Goal: Task Accomplishment & Management: Complete application form

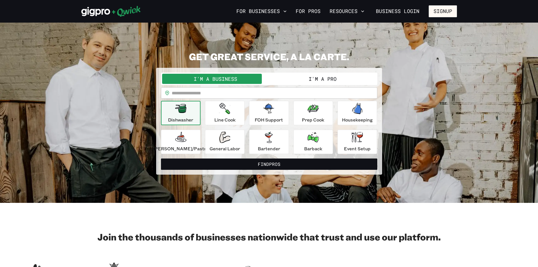
click at [451, 73] on div "**********" at bounding box center [269, 113] width 376 height 124
click at [442, 11] on button "Signup" at bounding box center [443, 11] width 28 height 12
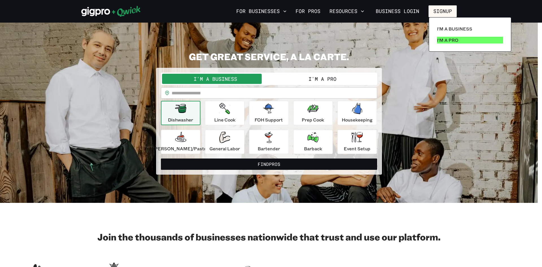
click at [455, 39] on p "I'm a Pro" at bounding box center [447, 40] width 21 height 7
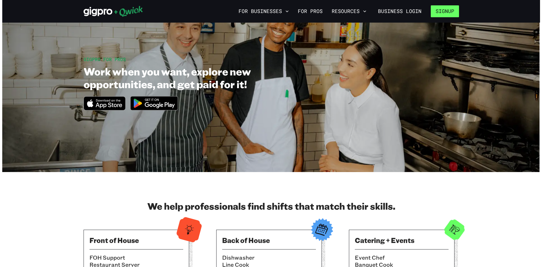
scroll to position [28, 0]
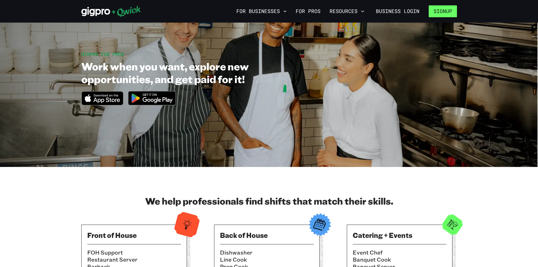
click at [440, 12] on button "Signup" at bounding box center [443, 11] width 28 height 12
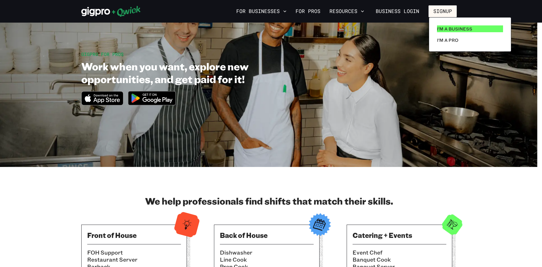
click at [446, 25] on link "I'm a Business" at bounding box center [470, 28] width 71 height 11
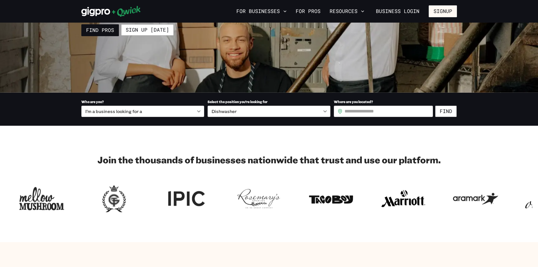
scroll to position [85, 0]
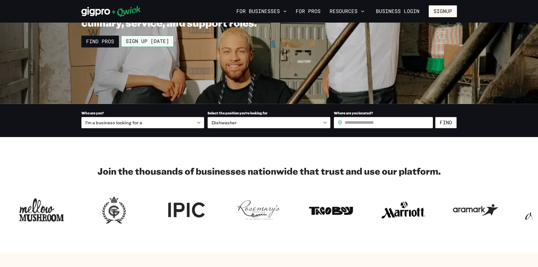
click at [149, 43] on link "Sign up [DATE]" at bounding box center [147, 41] width 53 height 11
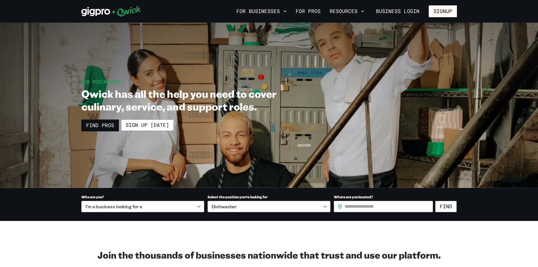
scroll to position [0, 0]
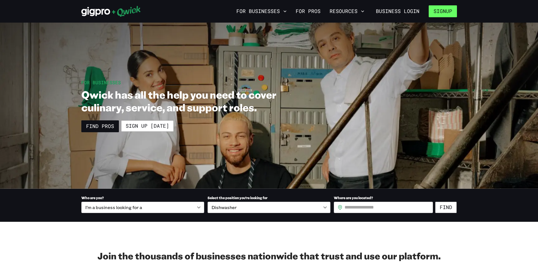
click at [453, 7] on button "Signup" at bounding box center [443, 11] width 28 height 12
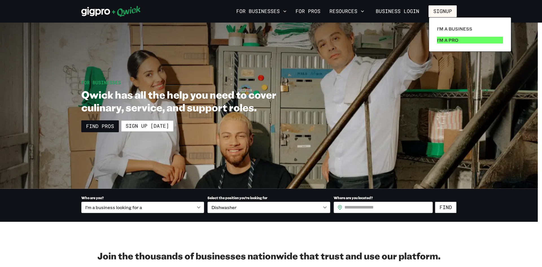
click at [454, 40] on p "I'm a Pro" at bounding box center [447, 40] width 21 height 7
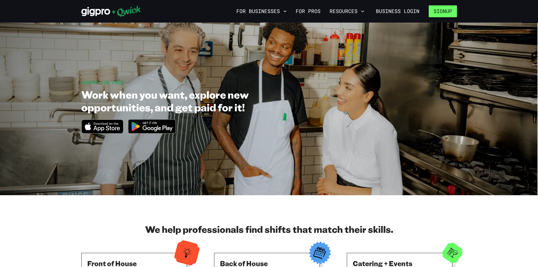
click at [436, 14] on button "Signup" at bounding box center [443, 11] width 28 height 12
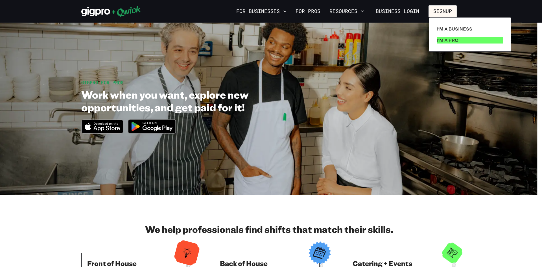
click at [448, 41] on p "I'm a Pro" at bounding box center [447, 40] width 21 height 7
click at [98, 127] on div at bounding box center [271, 133] width 542 height 267
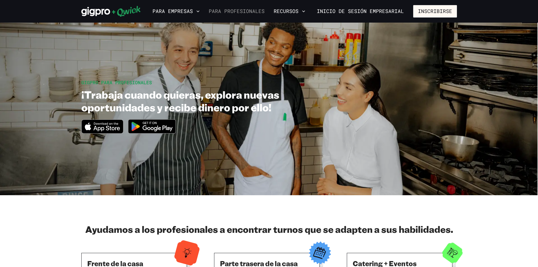
click at [251, 8] on font "Para profesionales" at bounding box center [237, 11] width 56 height 7
click at [253, 11] on font "Para profesionales" at bounding box center [237, 11] width 56 height 7
click at [245, 12] on font "Para profesionales" at bounding box center [237, 11] width 56 height 7
click at [285, 13] on font "Recursos" at bounding box center [286, 11] width 25 height 7
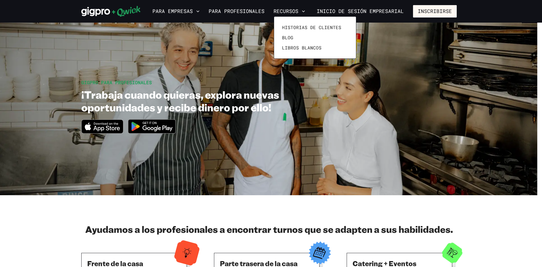
click at [260, 12] on div at bounding box center [271, 133] width 542 height 267
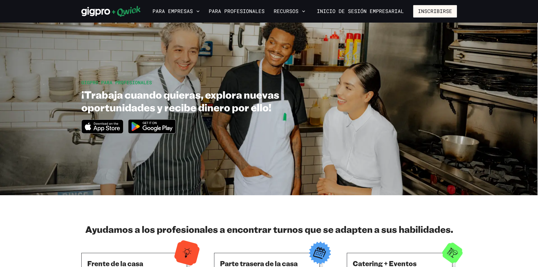
click at [260, 12] on font "Para profesionales" at bounding box center [237, 11] width 56 height 7
click at [191, 9] on font "Para empresas" at bounding box center [173, 11] width 40 height 7
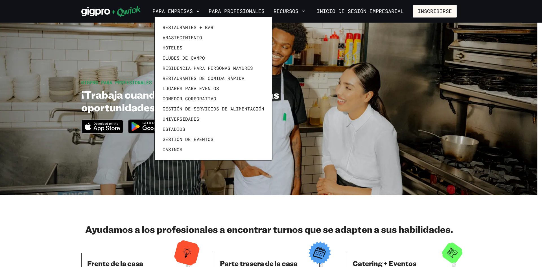
click at [349, 115] on div at bounding box center [271, 133] width 542 height 267
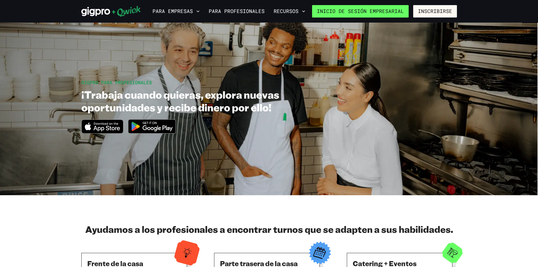
click at [349, 9] on font "Inicio de sesión empresarial" at bounding box center [360, 11] width 87 height 7
